Goal: Transaction & Acquisition: Purchase product/service

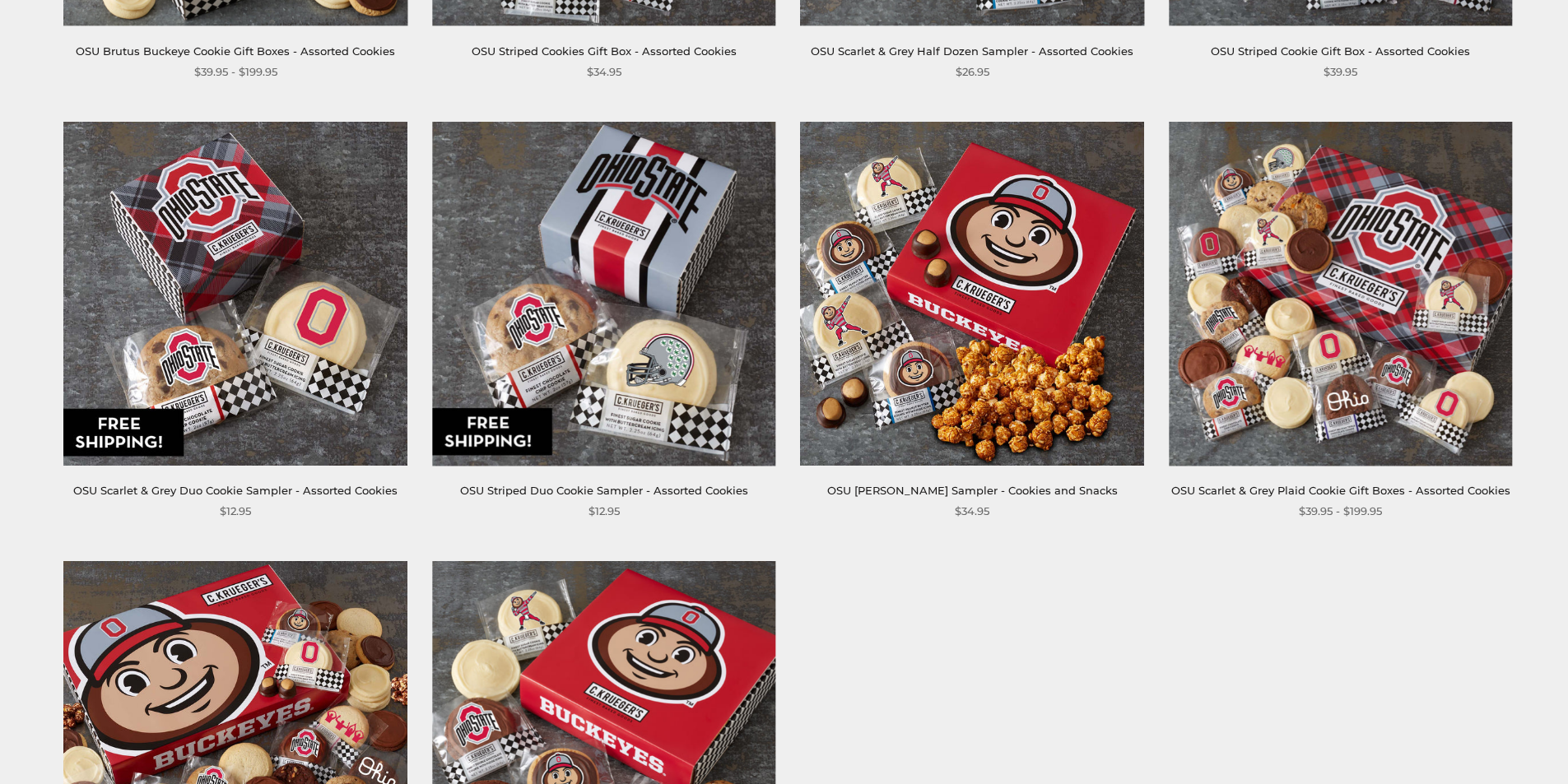
scroll to position [658, 0]
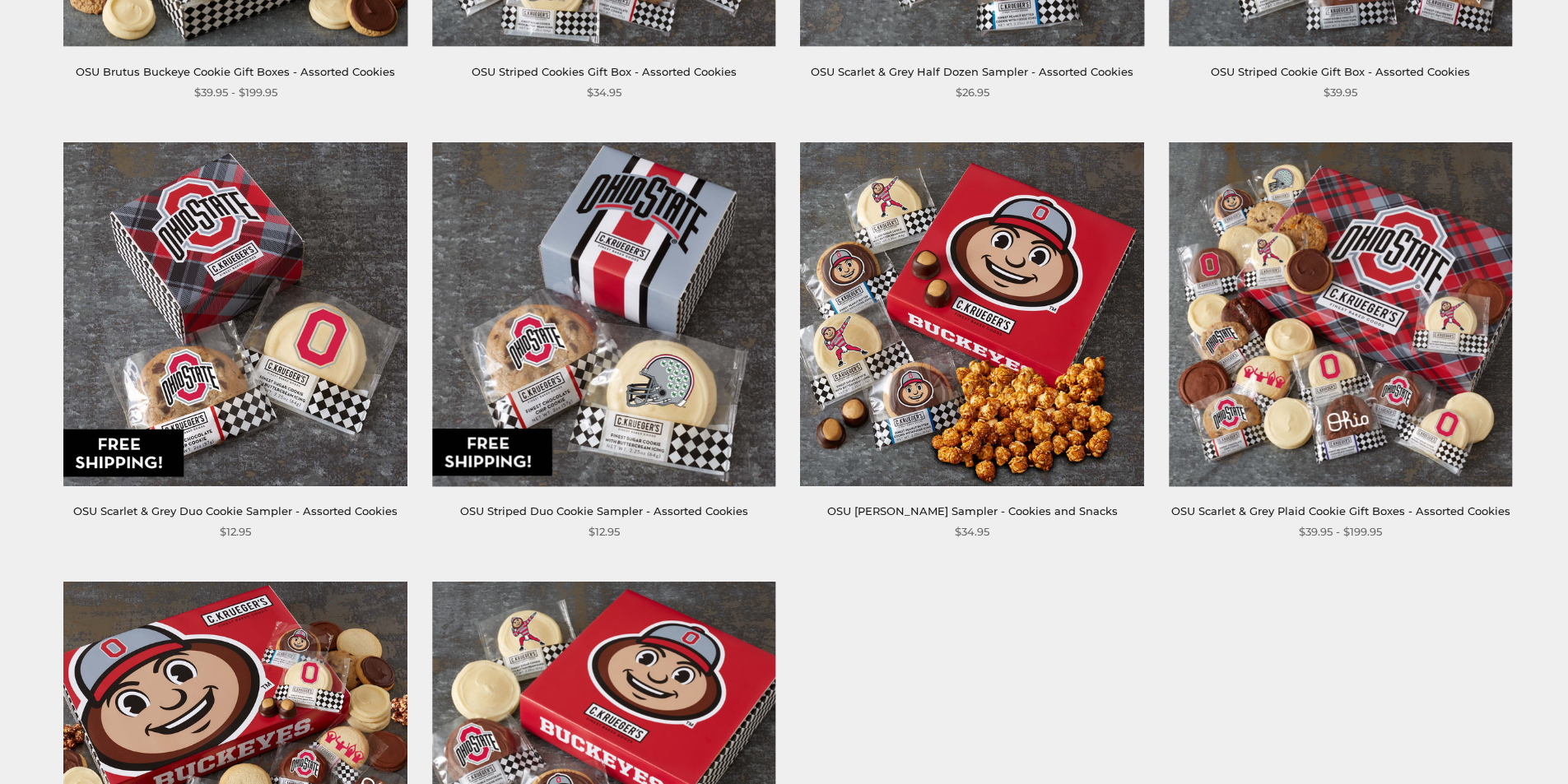
click at [543, 296] on img at bounding box center [603, 313] width 343 height 343
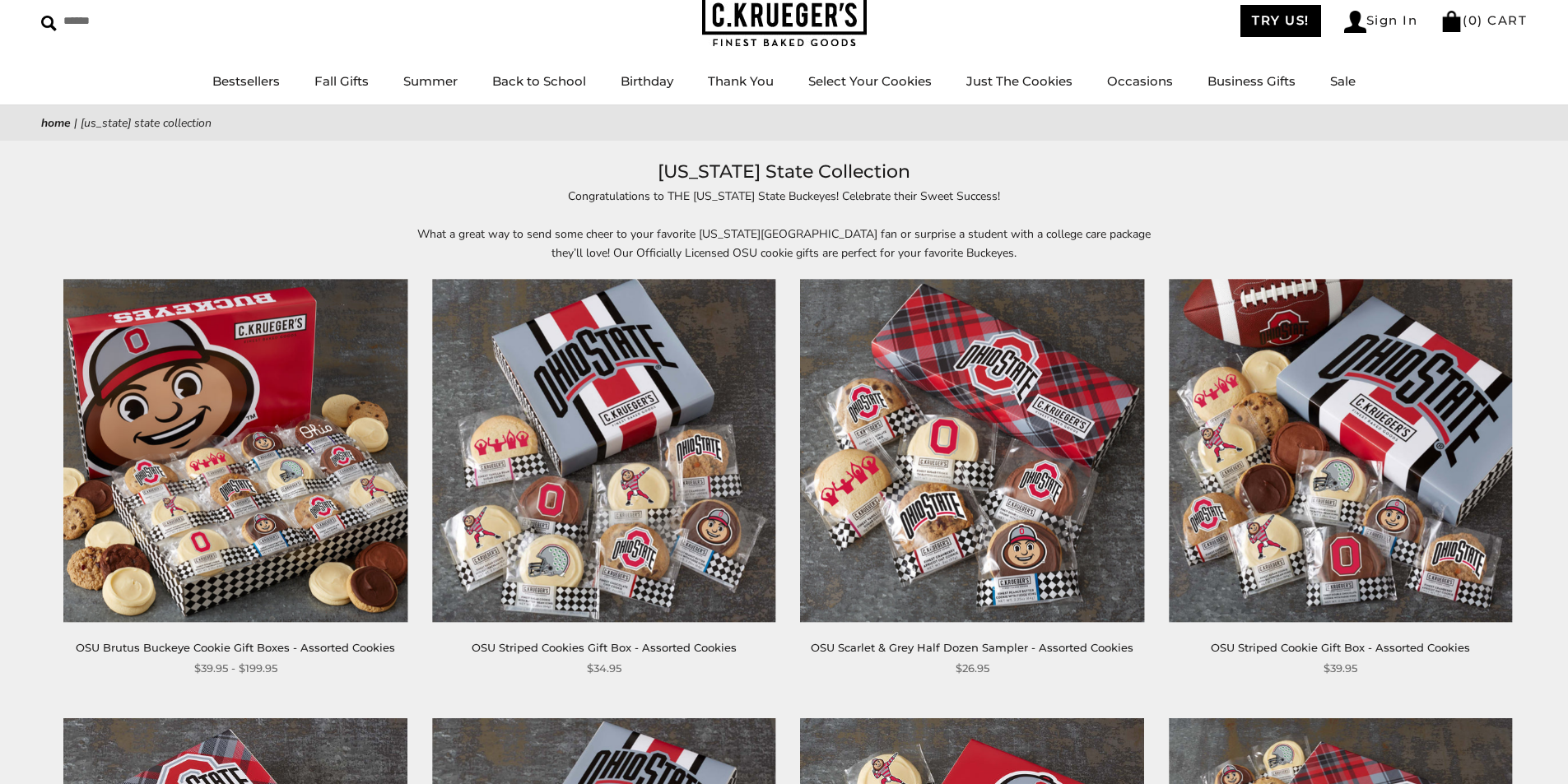
click at [219, 453] on img at bounding box center [235, 449] width 343 height 343
click at [597, 436] on img at bounding box center [603, 449] width 343 height 343
